Goal: Check status: Check status

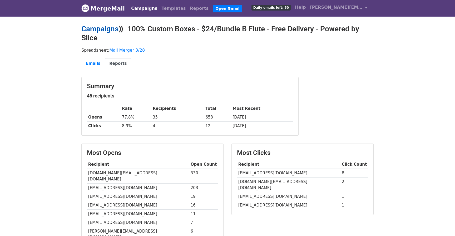
click at [102, 31] on link "Campaigns" at bounding box center [99, 29] width 37 height 9
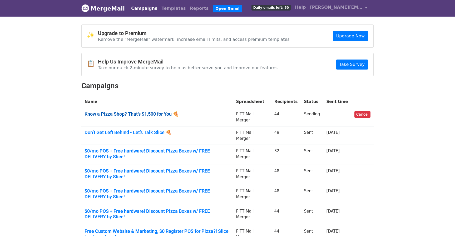
click at [140, 114] on link "Know a Pizza Shop? That’s $1,500 for You 🍕" at bounding box center [157, 114] width 145 height 6
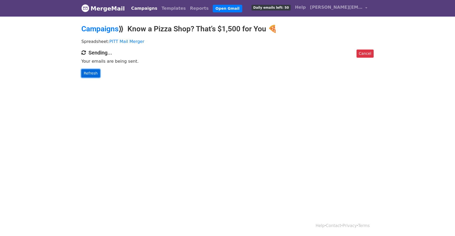
click at [97, 77] on link "Refresh" at bounding box center [90, 73] width 19 height 8
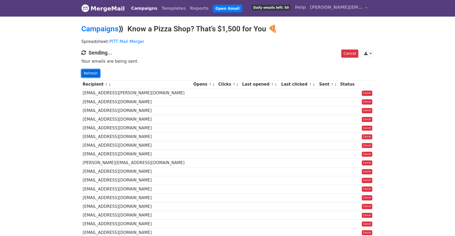
click at [97, 74] on link "Refresh" at bounding box center [90, 73] width 19 height 8
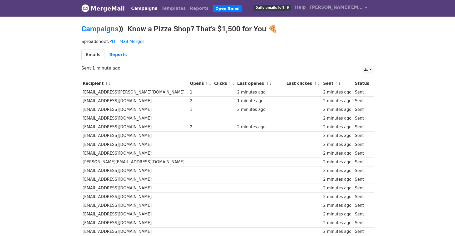
click at [209, 83] on link "↓" at bounding box center [210, 84] width 3 height 4
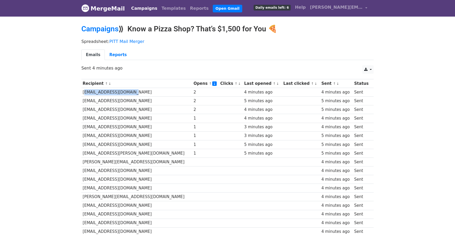
drag, startPoint x: 82, startPoint y: 93, endPoint x: 136, endPoint y: 93, distance: 54.5
click at [136, 93] on td "[EMAIL_ADDRESS][DOMAIN_NAME]" at bounding box center [136, 92] width 111 height 9
copy td "[EMAIL_ADDRESS][DOMAIN_NAME]"
